Goal: Check status

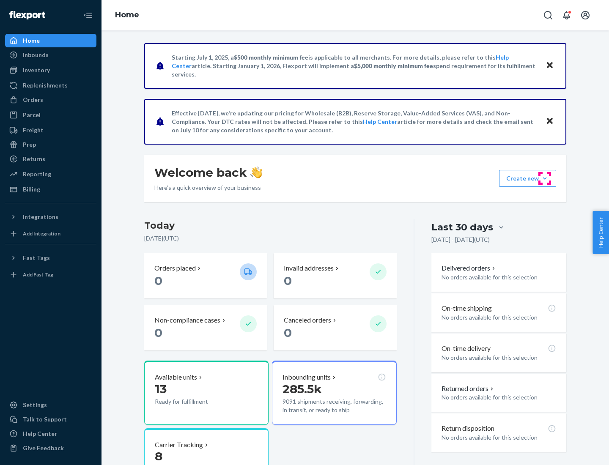
click at [545, 179] on button "Create new Create new inbound Create new order Create new product" at bounding box center [527, 178] width 57 height 17
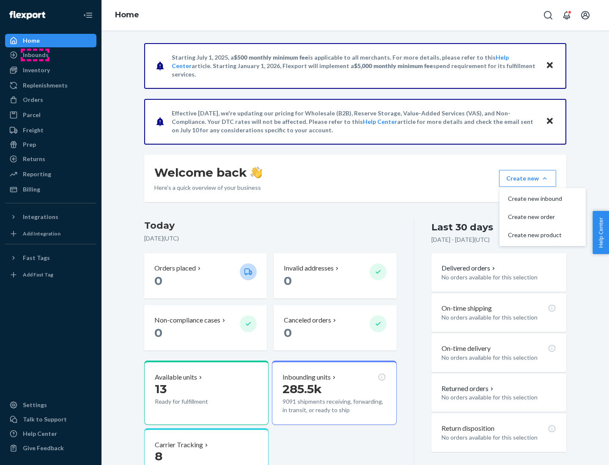
click at [35, 55] on div "Inbounds" at bounding box center [36, 55] width 26 height 8
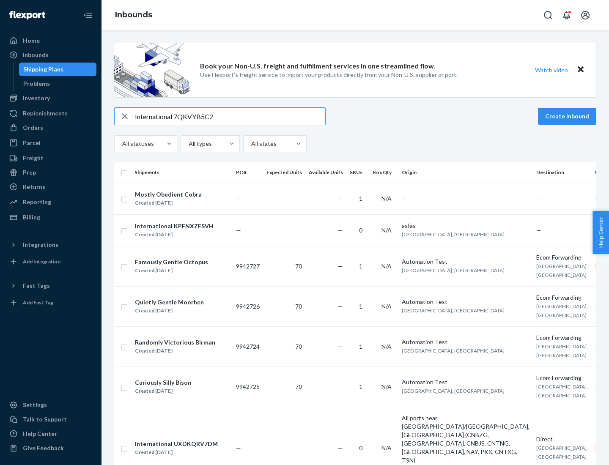
type input "International 7QKVYB5C29"
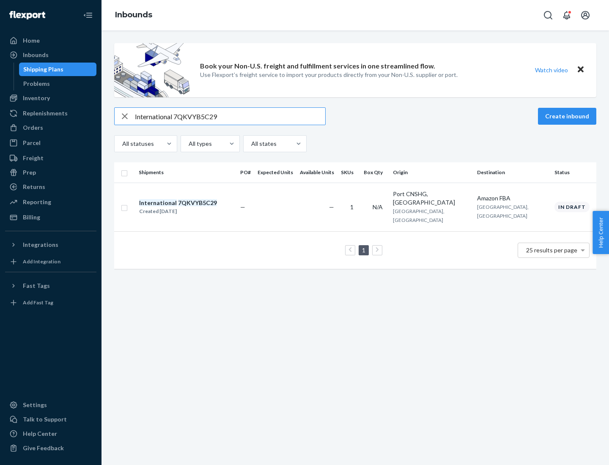
click at [192, 207] on div "Created [DATE]" at bounding box center [178, 211] width 78 height 8
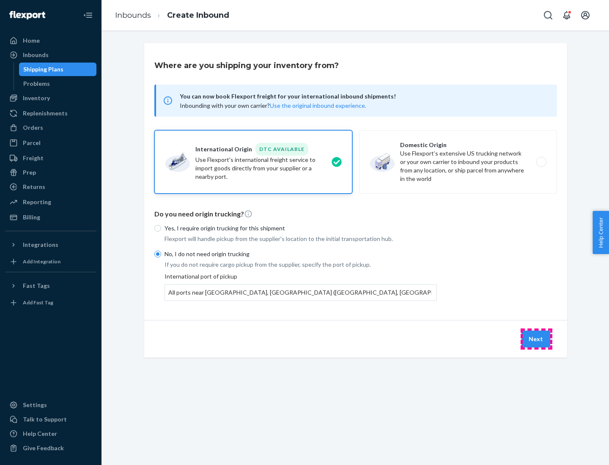
click at [536, 339] on button "Next" at bounding box center [536, 339] width 29 height 17
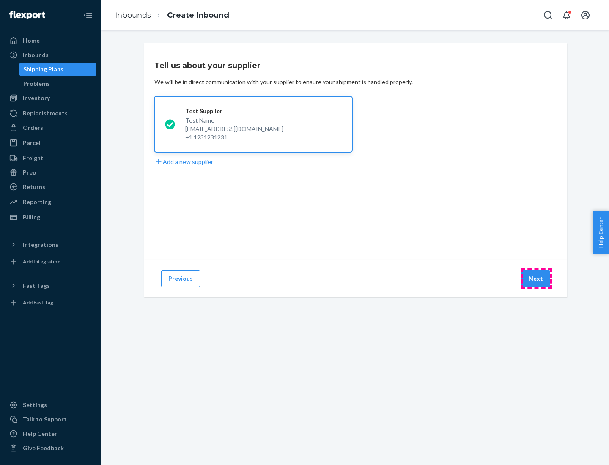
click at [536, 279] on button "Next" at bounding box center [536, 278] width 29 height 17
